Goal: Find contact information: Find contact information

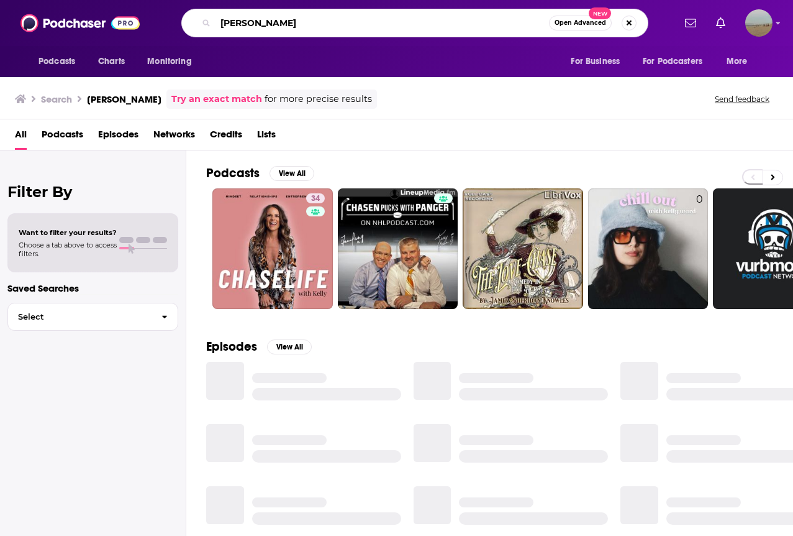
click at [252, 16] on input "[PERSON_NAME]" at bounding box center [383, 23] width 334 height 20
click at [254, 22] on input "[PERSON_NAME]" at bounding box center [383, 23] width 334 height 20
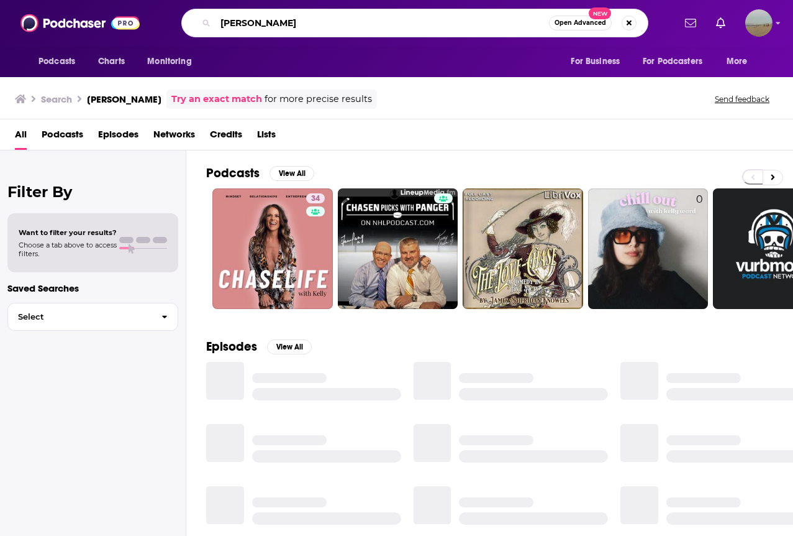
paste input "BEGIN AGAIN WITH [PERSON_NAME]"
type input "BEGIN AGAIN WITH [PERSON_NAME]"
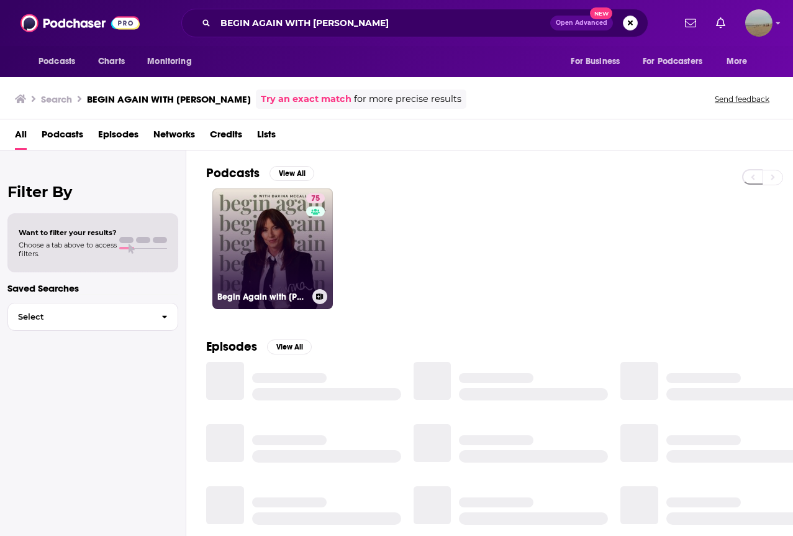
click at [245, 254] on link "75 Begin Again with [PERSON_NAME]" at bounding box center [272, 248] width 121 height 121
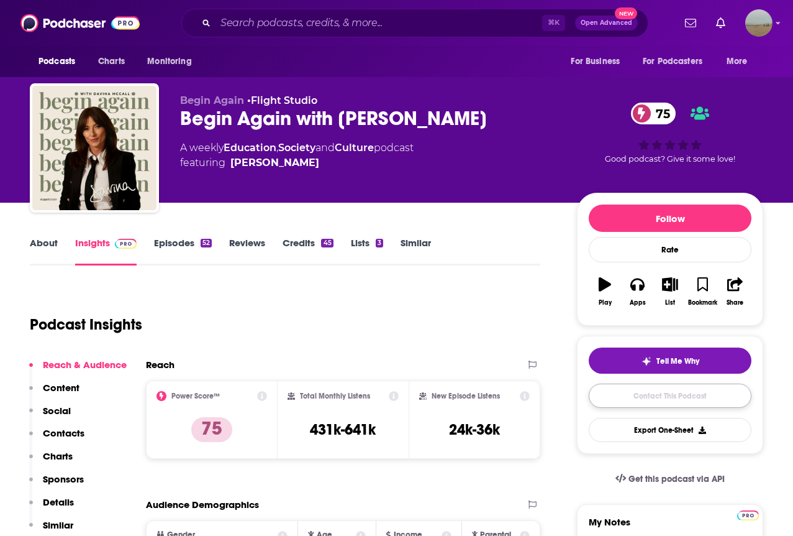
click at [611, 391] on link "Contact This Podcast" at bounding box center [670, 395] width 163 height 24
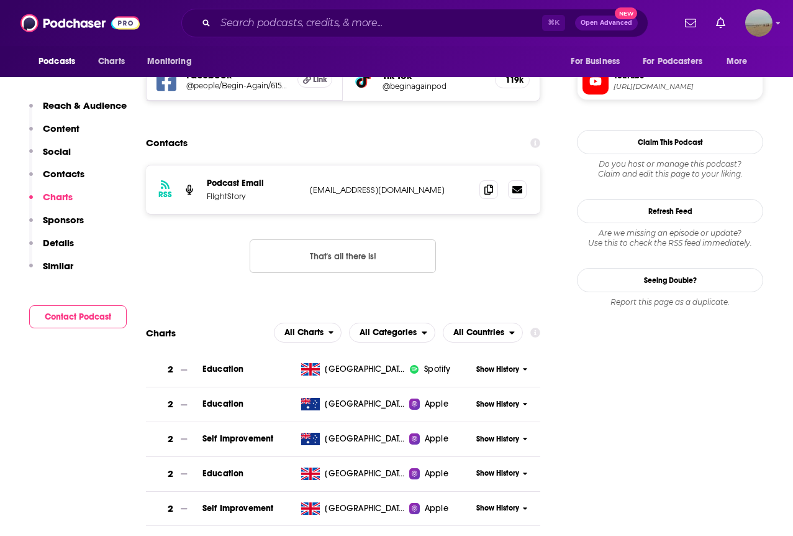
scroll to position [1119, 0]
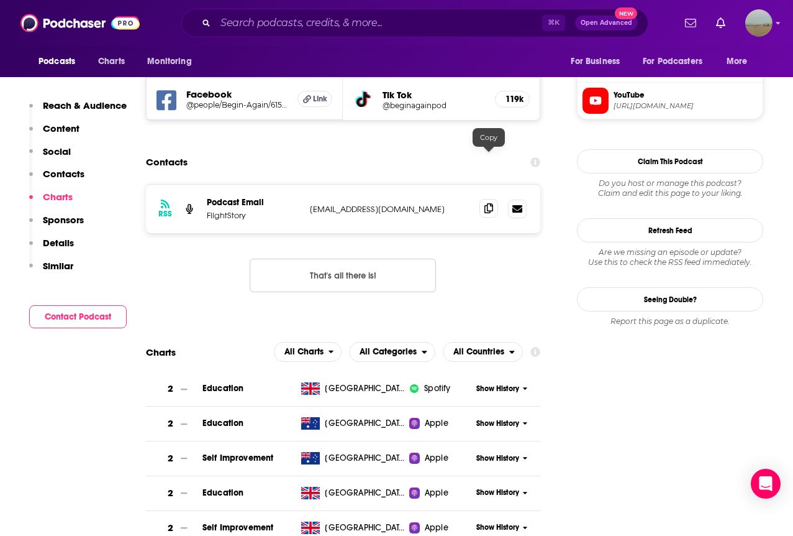
click at [491, 203] on icon at bounding box center [489, 208] width 9 height 10
click at [347, 27] on input "Search podcasts, credits, & more..." at bounding box center [379, 23] width 327 height 20
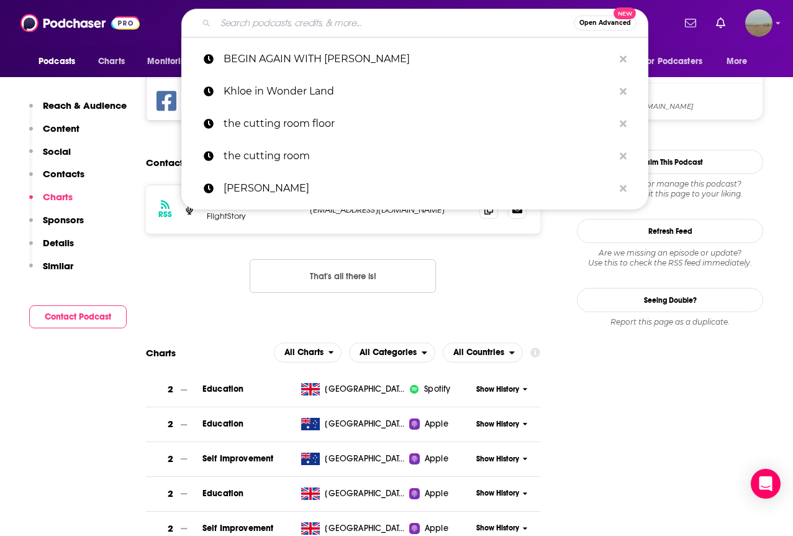
paste input "HAPPY PLACE"
type input "HAPPY PLACE"
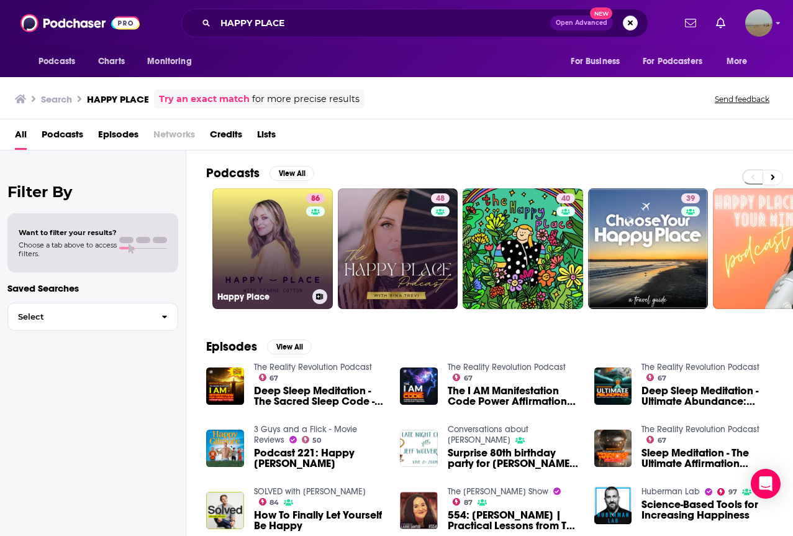
click at [274, 291] on h3 "Happy Place" at bounding box center [262, 296] width 90 height 11
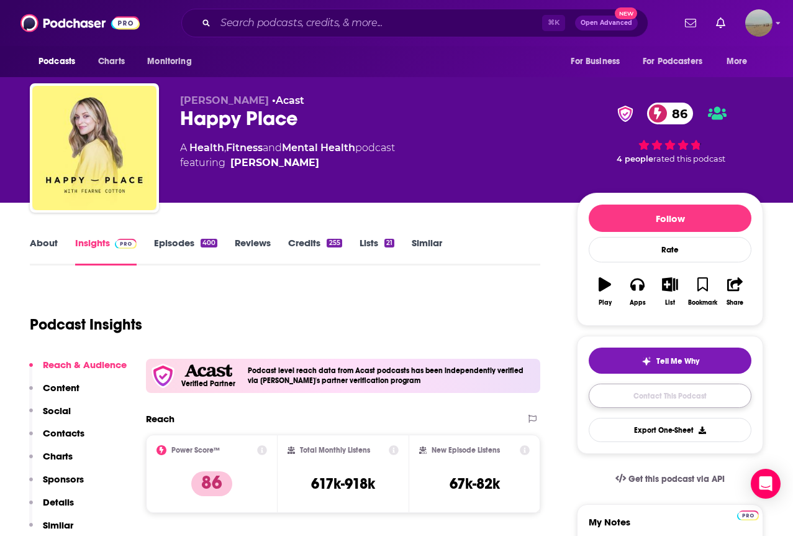
click at [628, 400] on link "Contact This Podcast" at bounding box center [670, 395] width 163 height 24
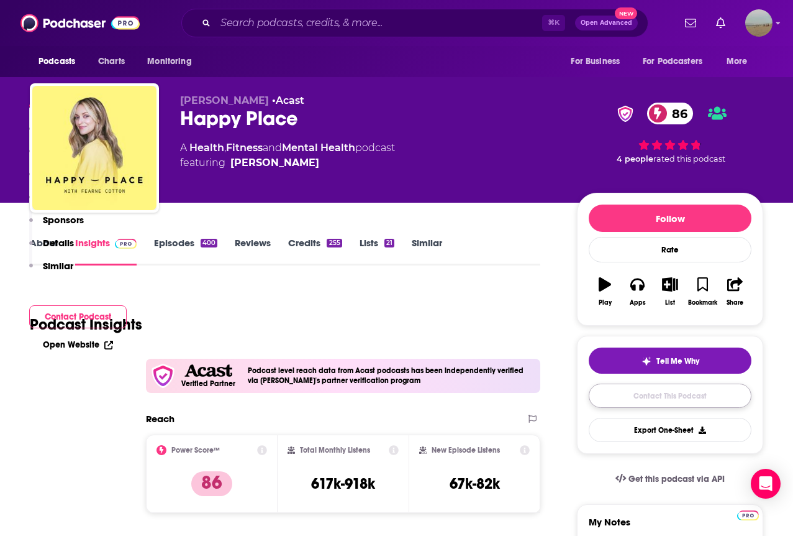
scroll to position [1320, 0]
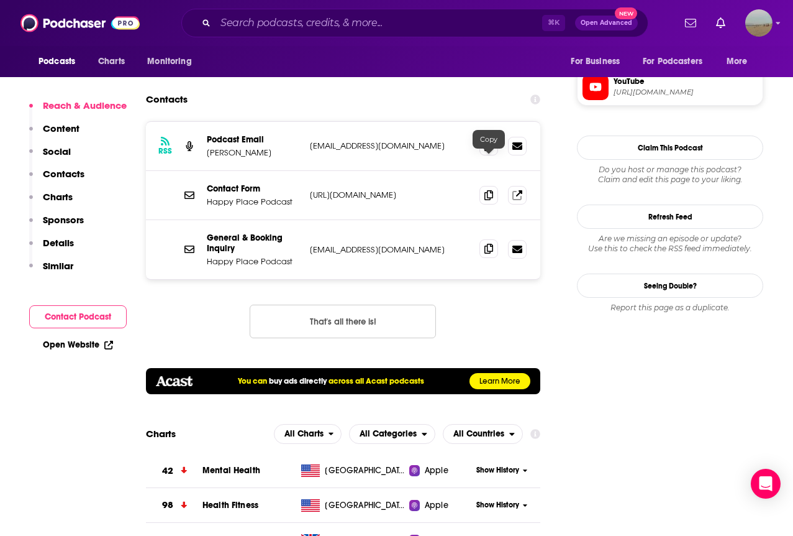
click at [486, 244] on icon at bounding box center [489, 249] width 9 height 10
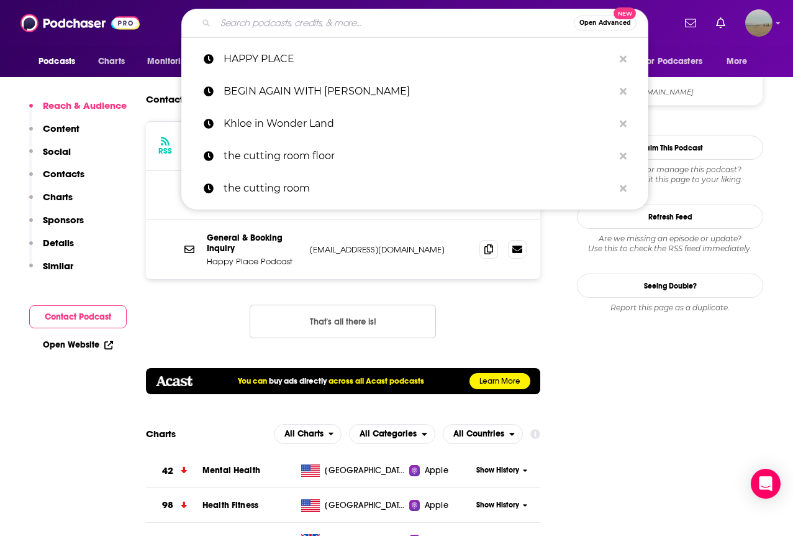
click at [439, 29] on input "Search podcasts, credits, & more..." at bounding box center [395, 23] width 358 height 20
paste input "HOW TO FAIL WITH [PERSON_NAME]"
type input "HOW TO FAIL WITH [PERSON_NAME]"
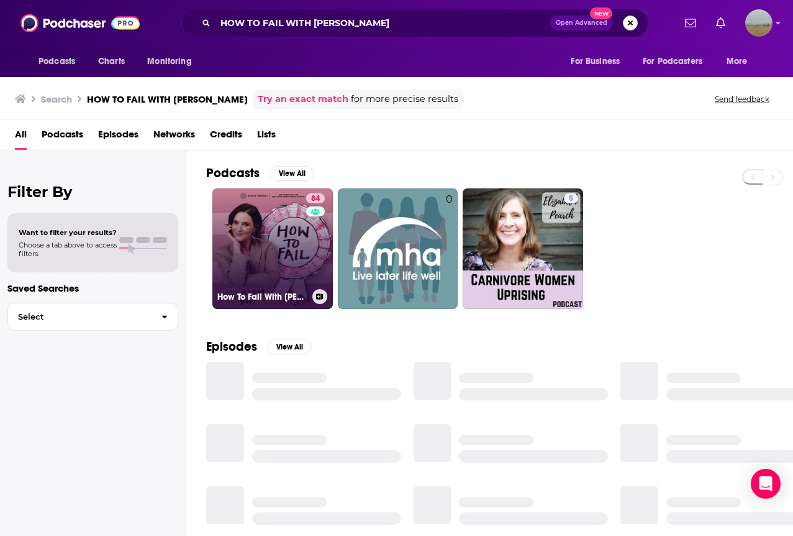
click at [254, 250] on link "84 How To Fail With [PERSON_NAME]" at bounding box center [272, 248] width 121 height 121
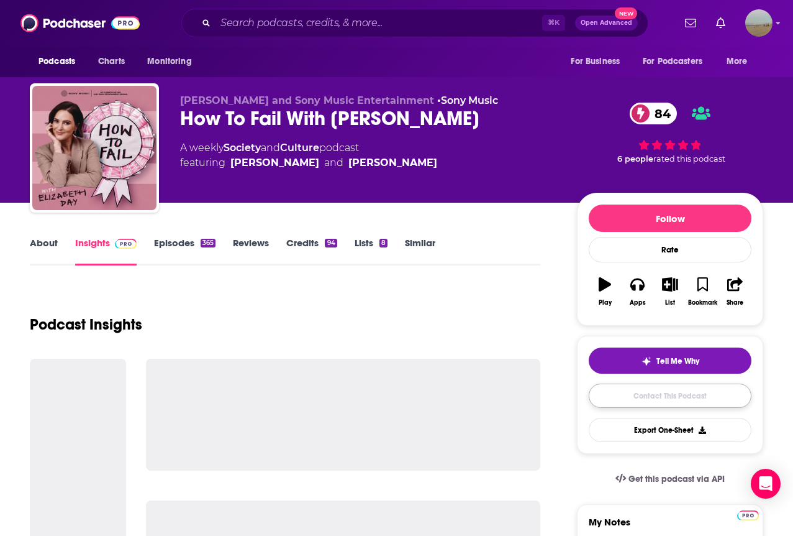
click at [696, 397] on link "Contact This Podcast" at bounding box center [670, 395] width 163 height 24
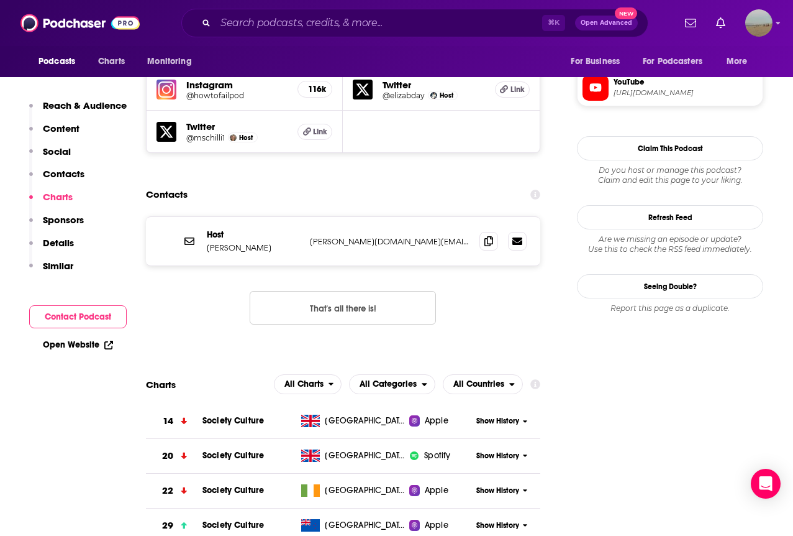
scroll to position [1107, 0]
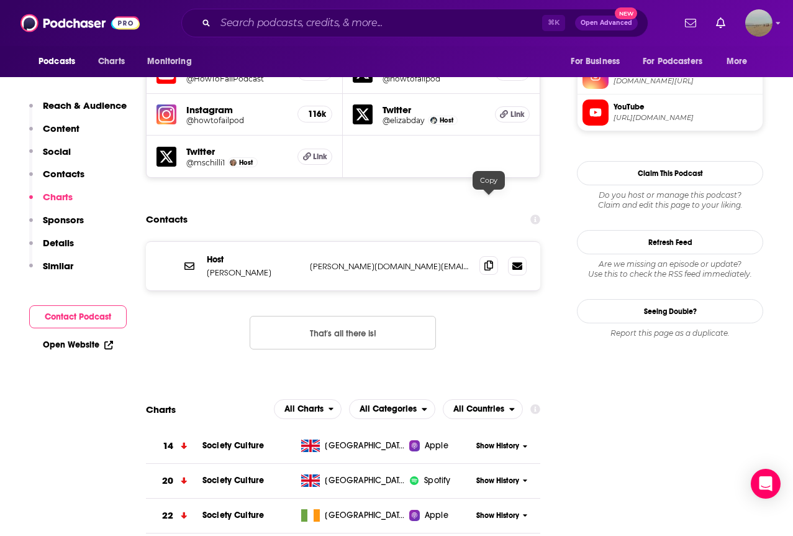
click at [486, 260] on icon at bounding box center [489, 265] width 9 height 10
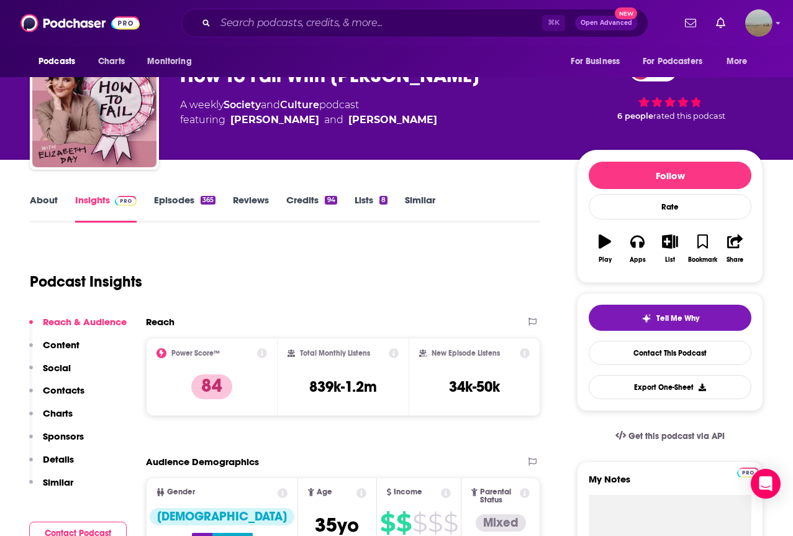
scroll to position [0, 0]
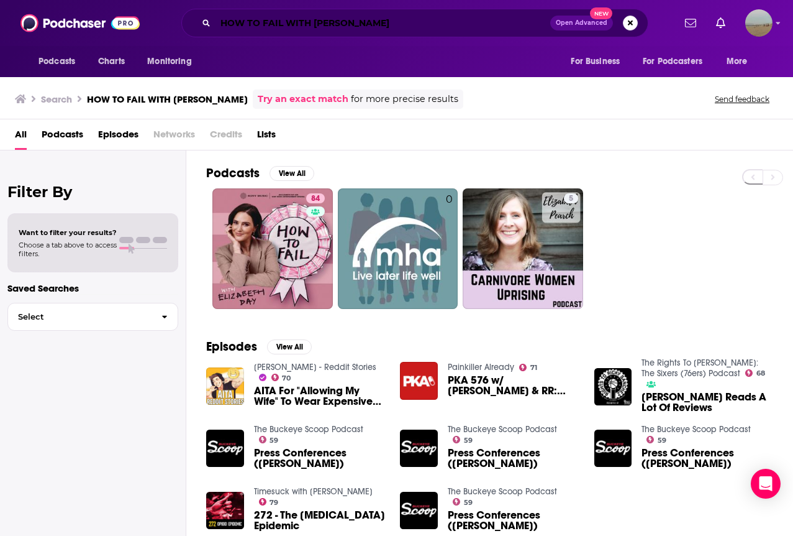
click at [249, 21] on input "HOW TO FAIL WITH [PERSON_NAME]" at bounding box center [383, 23] width 335 height 20
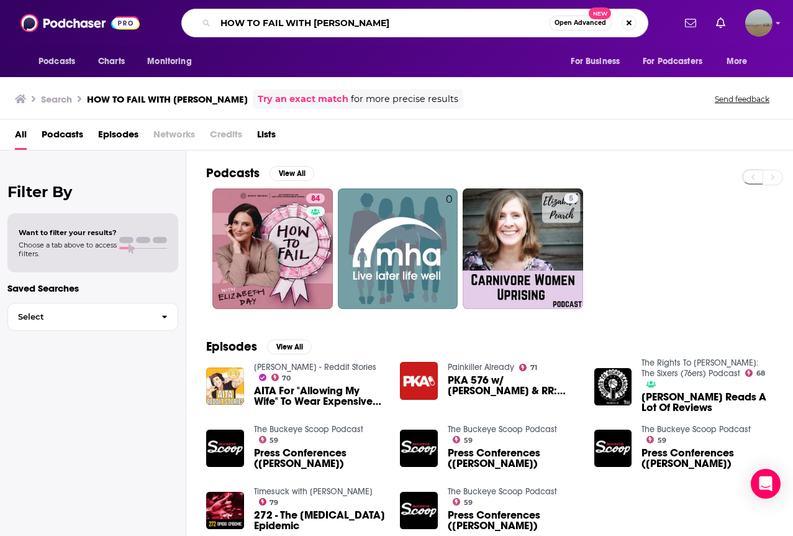
click at [249, 21] on input "HOW TO FAIL WITH [PERSON_NAME]" at bounding box center [383, 23] width 334 height 20
paste input "LEMME SAY THIS WITH [PERSON_NAME] AND [PERSON_NAME]"
type input "LEMME SAY THIS WITH [PERSON_NAME] AND [PERSON_NAME]"
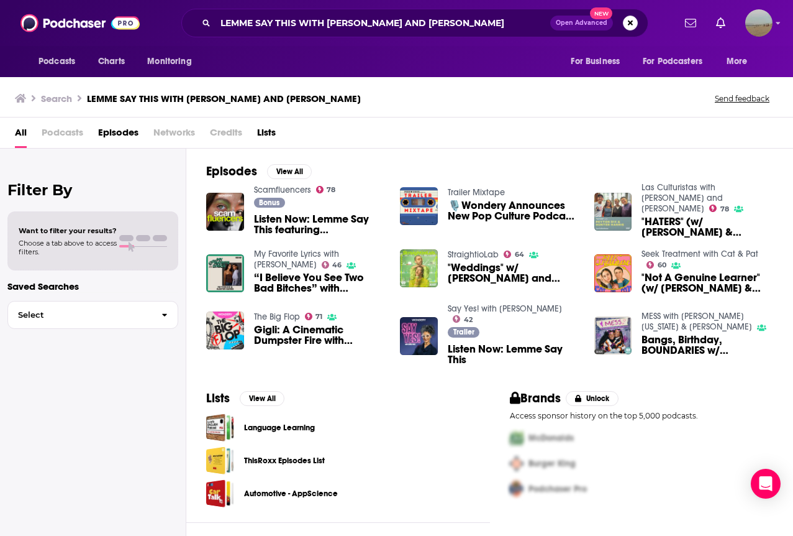
click at [48, 132] on span "Podcasts" at bounding box center [63, 134] width 42 height 25
